Goal: Use online tool/utility: Utilize a website feature to perform a specific function

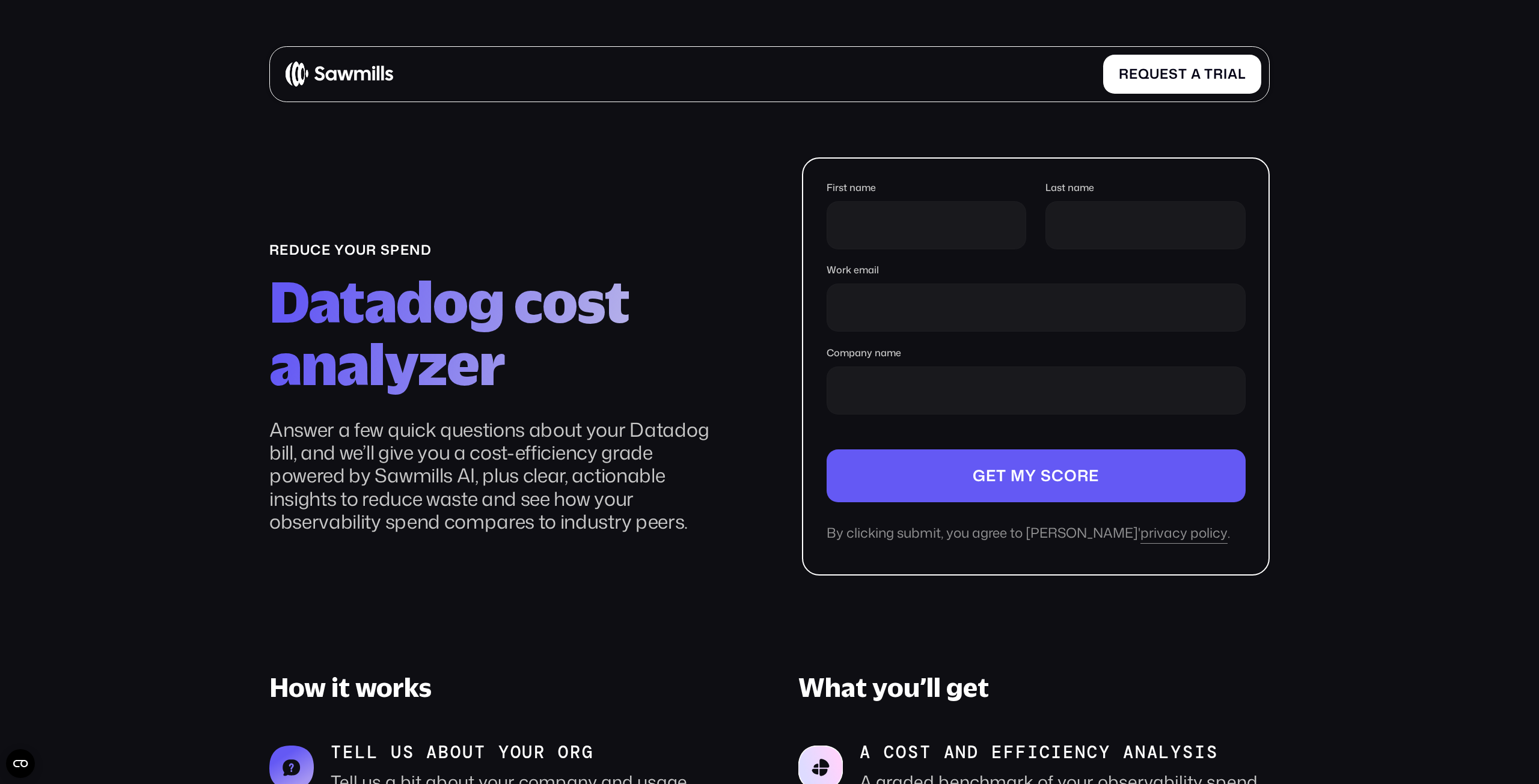
click at [900, 360] on div "Company name" at bounding box center [1036, 388] width 419 height 83
click at [903, 391] on input "Company name" at bounding box center [1036, 391] width 419 height 48
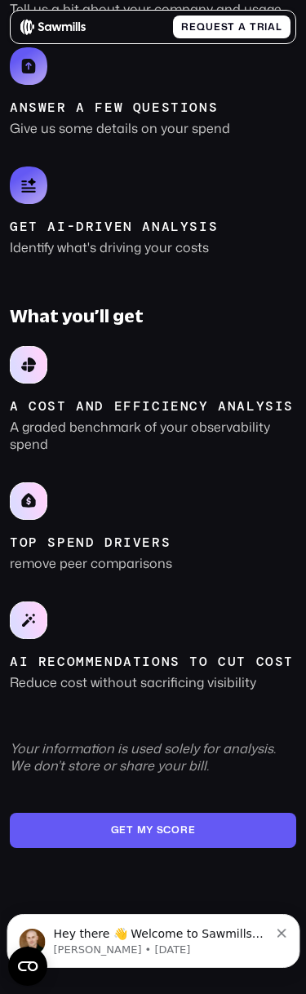
scroll to position [1296, 0]
